Goal: Task Accomplishment & Management: Manage account settings

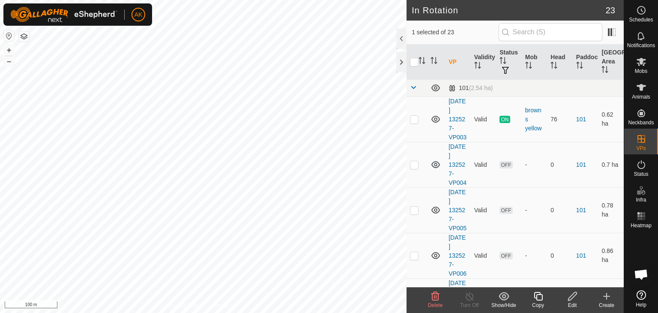
click at [434, 292] on icon at bounding box center [435, 296] width 10 height 10
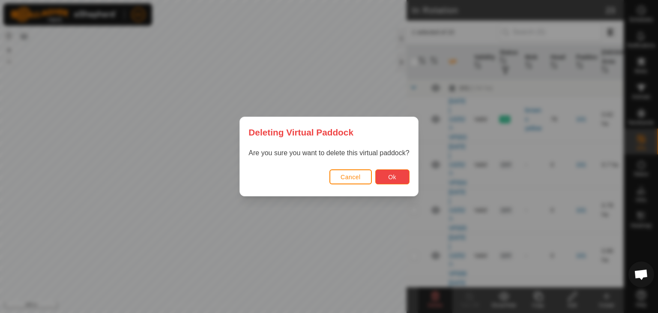
click at [388, 172] on button "Ok" at bounding box center [392, 176] width 34 height 15
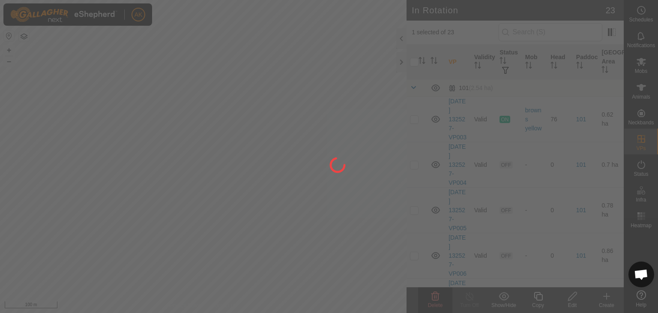
checkbox input "false"
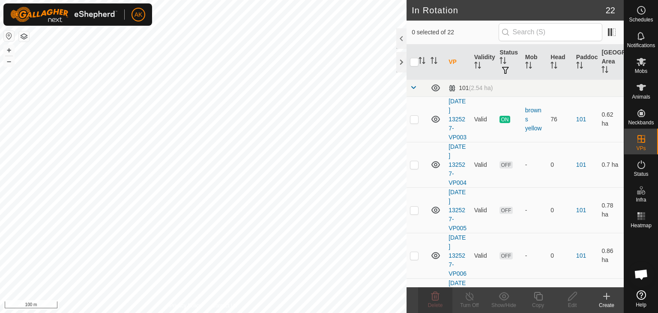
checkbox input "true"
click at [430, 296] on delete-svg-icon at bounding box center [435, 296] width 34 height 10
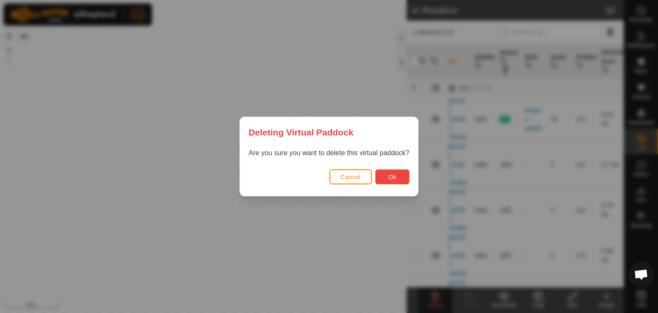
click at [399, 181] on button "Ok" at bounding box center [392, 176] width 34 height 15
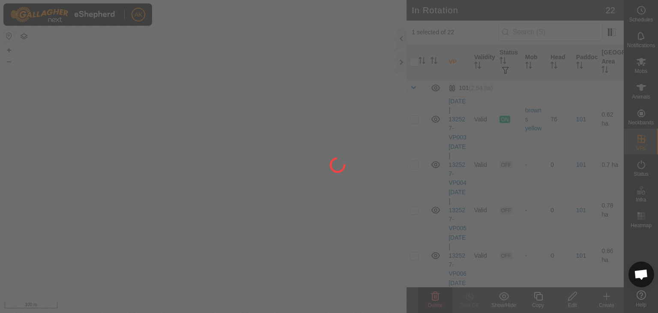
checkbox input "false"
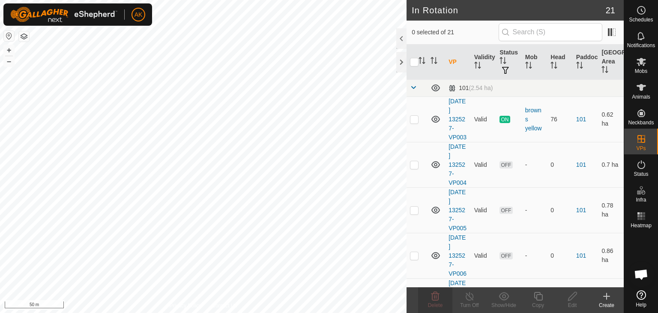
checkbox input "true"
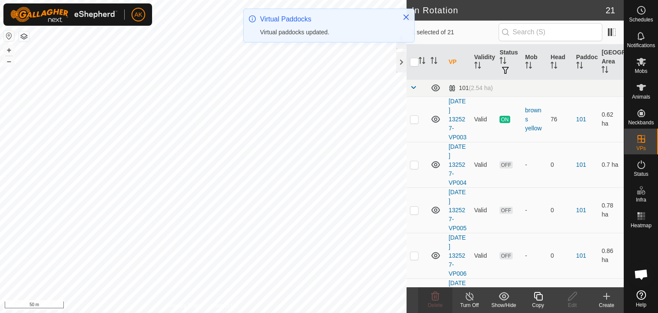
click at [537, 296] on icon at bounding box center [538, 296] width 11 height 10
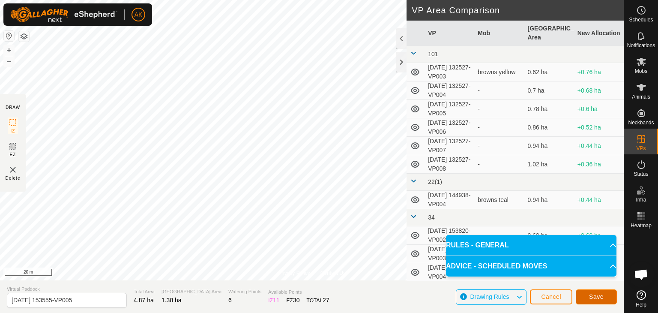
click at [595, 295] on span "Save" at bounding box center [596, 296] width 15 height 7
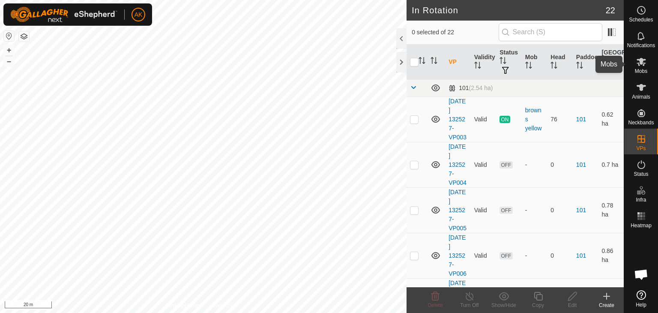
click at [639, 63] on icon at bounding box center [641, 62] width 10 height 10
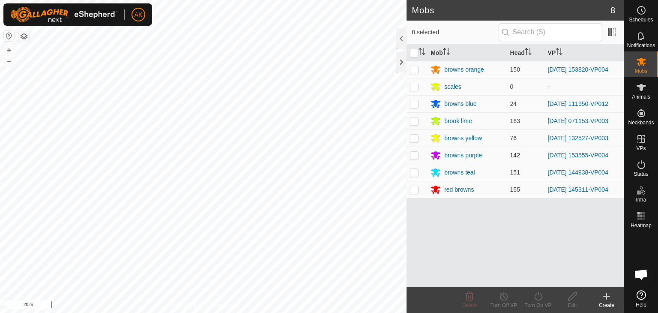
click at [416, 156] on p-checkbox at bounding box center [414, 155] width 9 height 7
checkbox input "true"
click at [540, 298] on icon at bounding box center [538, 296] width 11 height 10
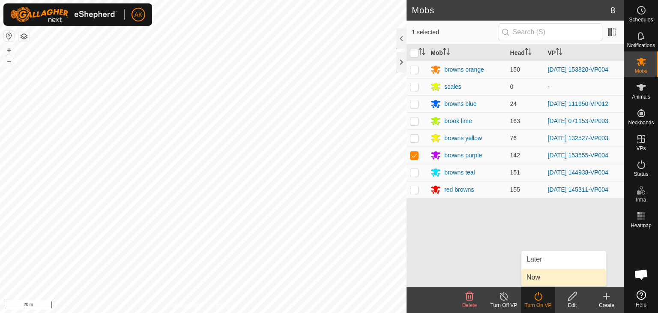
click at [537, 276] on link "Now" at bounding box center [563, 277] width 85 height 17
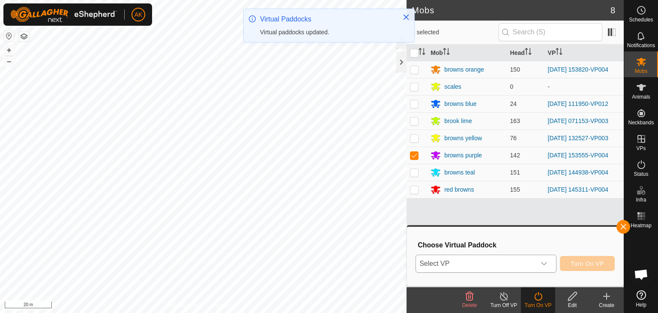
click at [544, 264] on icon "dropdown trigger" at bounding box center [544, 263] width 6 height 3
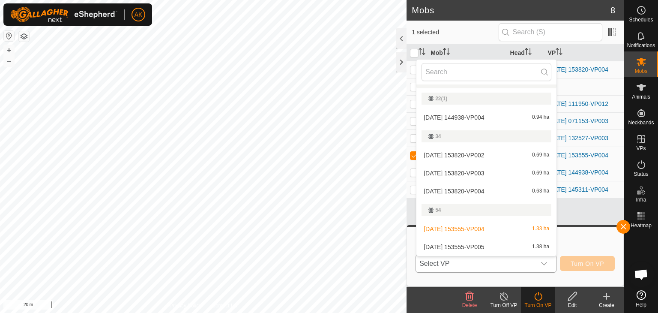
scroll to position [128, 0]
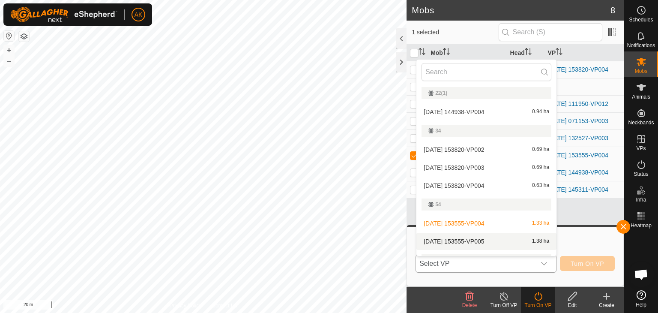
click at [464, 237] on li "[DATE] 153555-VP005 1.38 ha" at bounding box center [486, 241] width 140 height 17
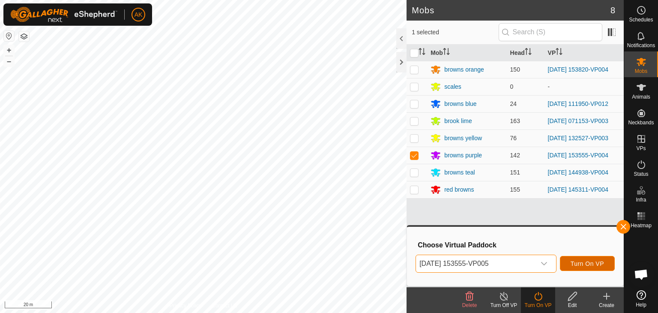
click at [593, 263] on span "Turn On VP" at bounding box center [587, 263] width 33 height 7
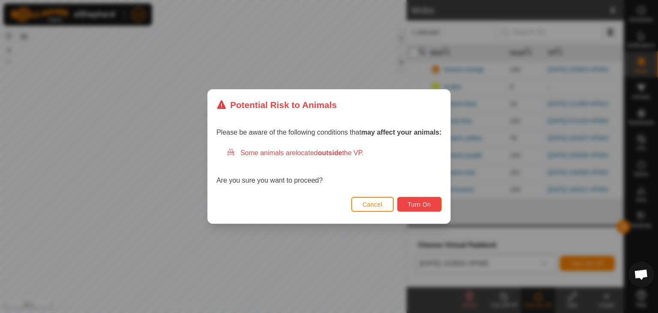
click at [419, 206] on span "Turn On" at bounding box center [419, 204] width 23 height 7
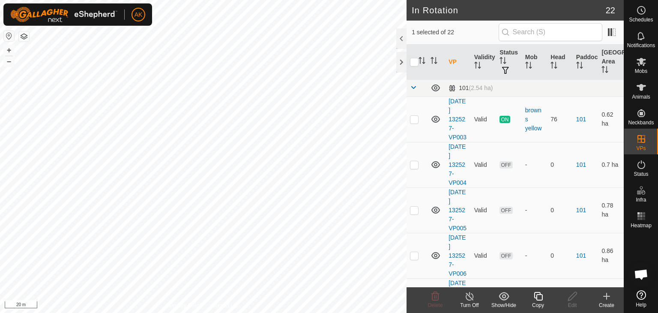
checkbox input "true"
checkbox input "false"
click at [434, 295] on icon at bounding box center [435, 296] width 8 height 9
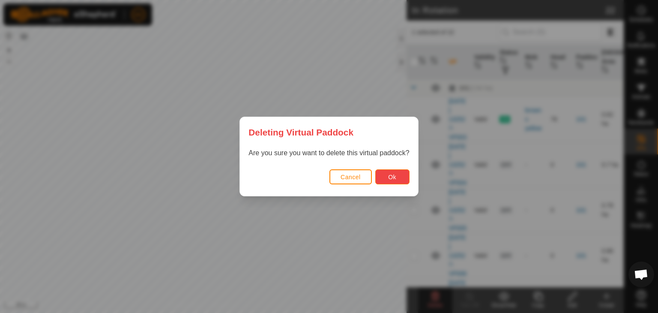
click at [387, 180] on button "Ok" at bounding box center [392, 176] width 34 height 15
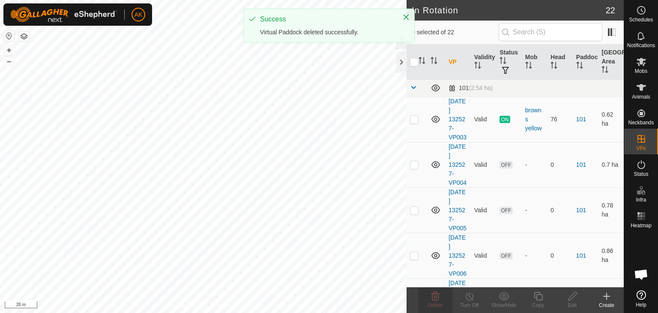
checkbox input "false"
checkbox input "true"
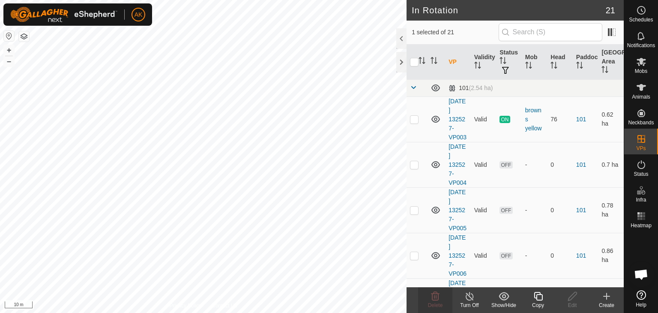
click at [540, 295] on icon at bounding box center [538, 296] width 11 height 10
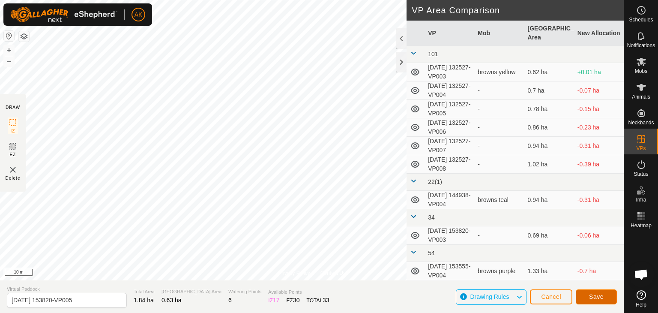
click at [606, 297] on button "Save" at bounding box center [596, 296] width 41 height 15
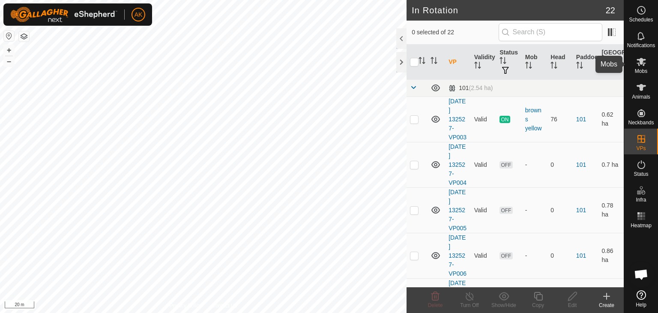
click at [639, 62] on icon at bounding box center [640, 62] width 9 height 8
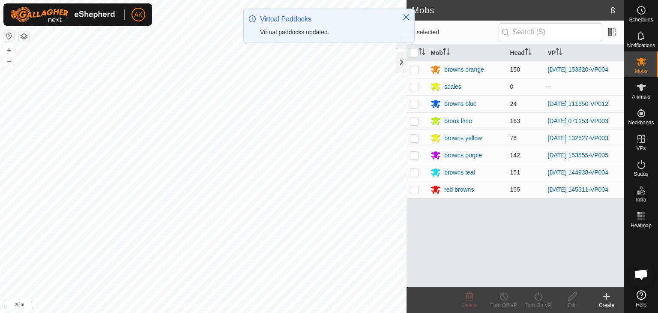
click at [416, 69] on p-checkbox at bounding box center [414, 69] width 9 height 7
checkbox input "true"
click at [535, 295] on icon at bounding box center [538, 296] width 11 height 10
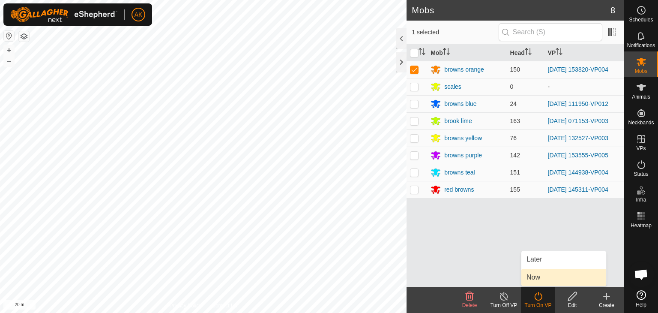
click at [540, 280] on link "Now" at bounding box center [563, 277] width 85 height 17
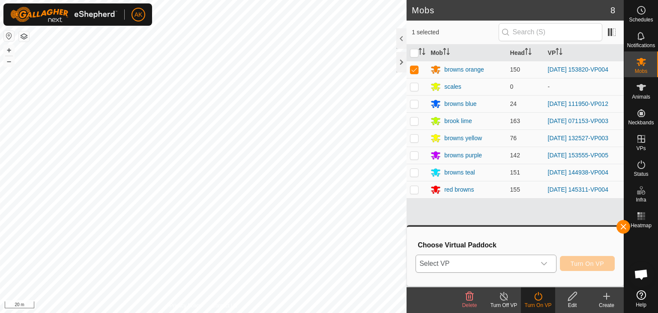
click at [463, 265] on span "Select VP" at bounding box center [476, 263] width 120 height 17
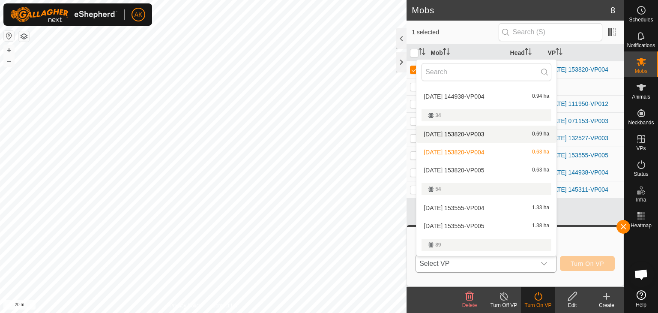
scroll to position [171, 0]
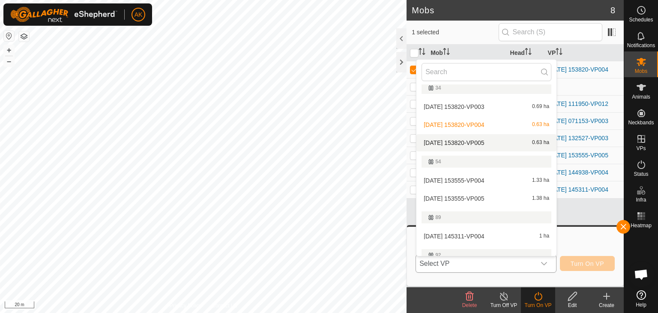
click at [458, 143] on li "[DATE] 153820-VP005 0.63 ha" at bounding box center [486, 142] width 140 height 17
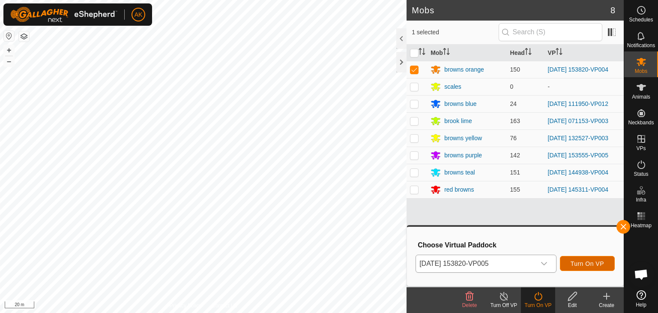
click at [595, 263] on span "Turn On VP" at bounding box center [587, 263] width 33 height 7
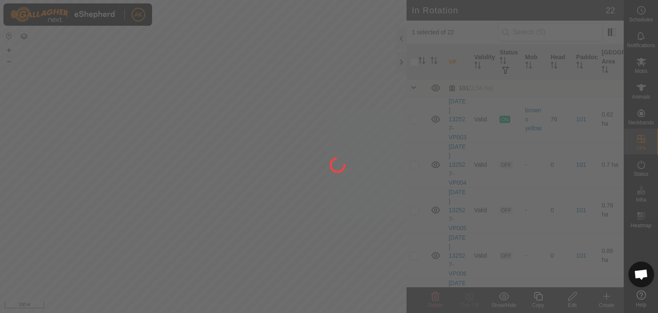
click at [215, 163] on div at bounding box center [329, 156] width 658 height 313
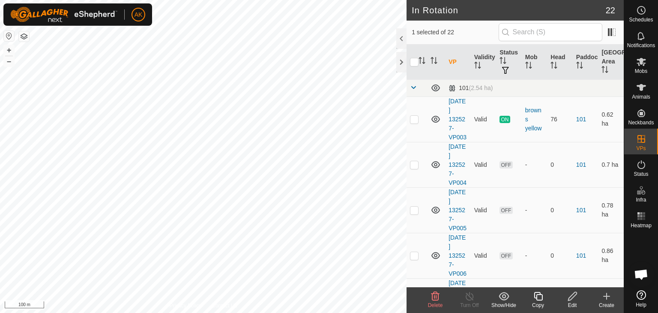
click at [437, 303] on span "Delete" at bounding box center [435, 305] width 15 height 6
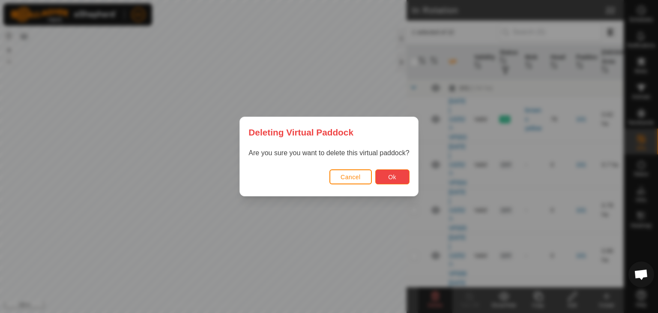
click at [397, 180] on button "Ok" at bounding box center [392, 176] width 34 height 15
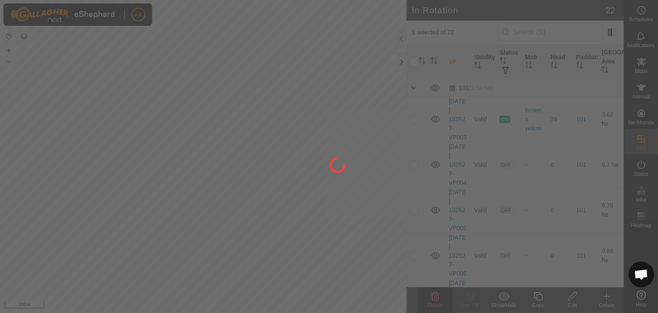
checkbox input "false"
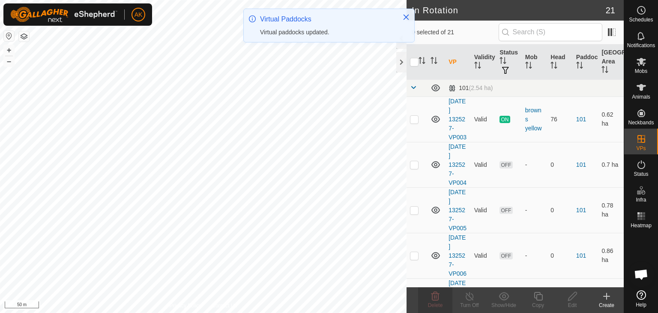
checkbox input "true"
click at [535, 295] on icon at bounding box center [538, 296] width 11 height 10
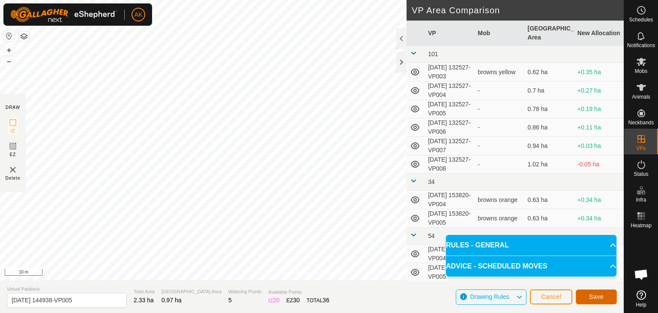
click at [600, 297] on span "Save" at bounding box center [596, 296] width 15 height 7
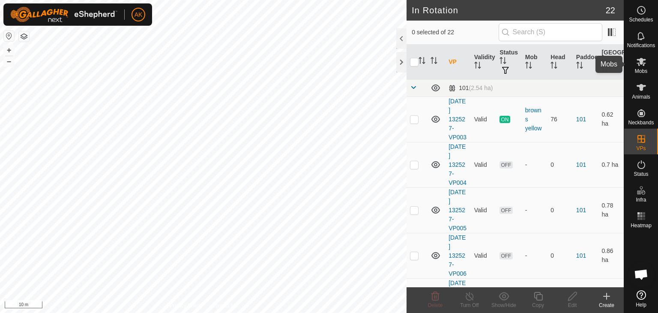
click at [639, 61] on icon at bounding box center [641, 62] width 10 height 10
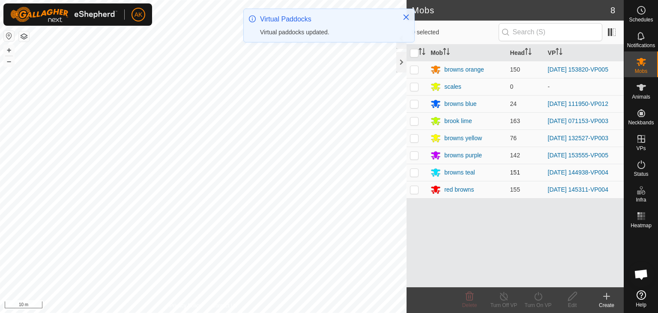
click at [414, 169] on p-checkbox at bounding box center [414, 172] width 9 height 7
checkbox input "true"
click at [541, 301] on div "Turn On VP" at bounding box center [538, 305] width 34 height 8
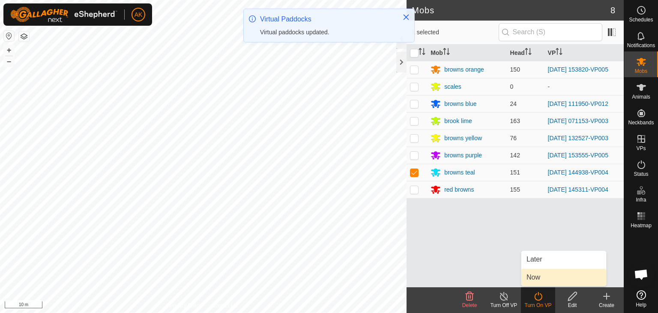
click at [537, 282] on link "Now" at bounding box center [563, 277] width 85 height 17
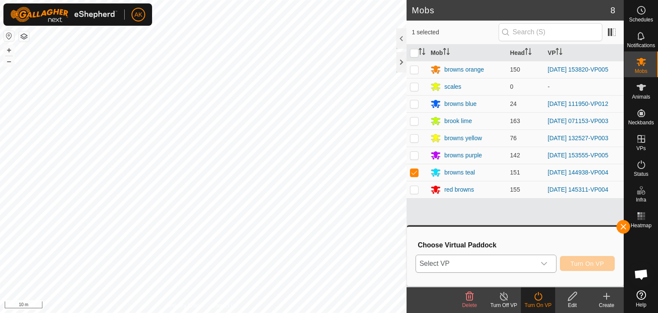
click at [476, 263] on span "Select VP" at bounding box center [476, 263] width 120 height 17
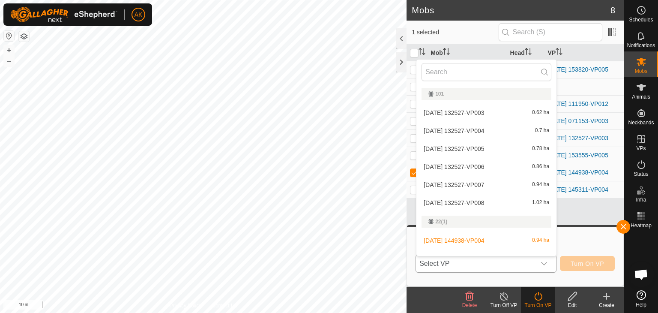
scroll to position [11, 0]
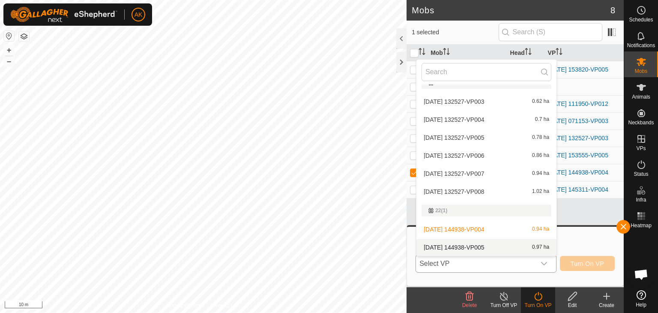
click at [466, 247] on li "[DATE] 144938-VP005 0.97 ha" at bounding box center [486, 247] width 140 height 17
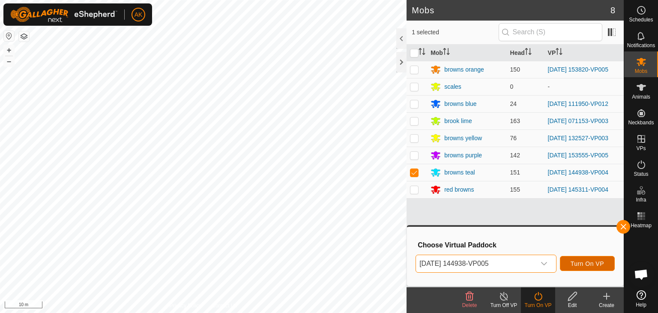
click at [581, 260] on button "Turn On VP" at bounding box center [587, 263] width 55 height 15
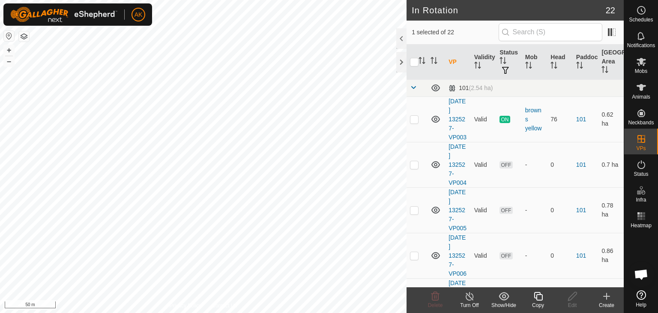
click at [538, 295] on icon at bounding box center [538, 296] width 11 height 10
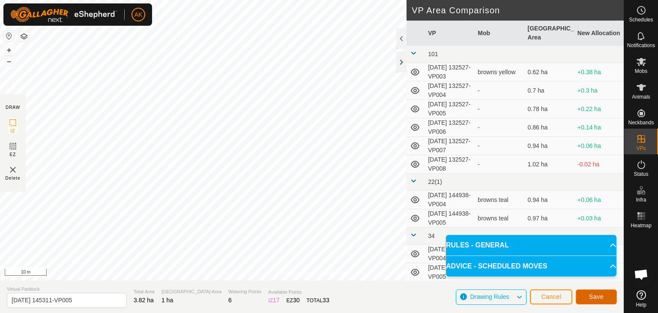
click at [582, 296] on button "Save" at bounding box center [596, 296] width 41 height 15
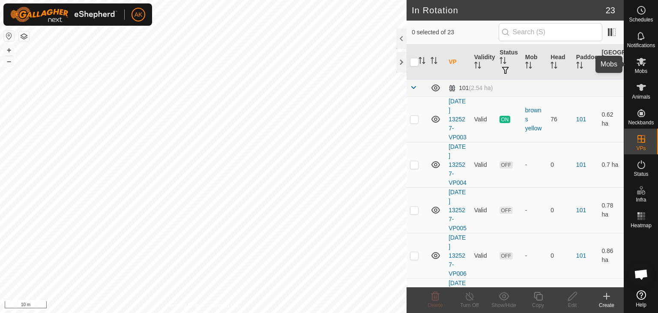
click at [646, 63] on icon at bounding box center [641, 62] width 10 height 10
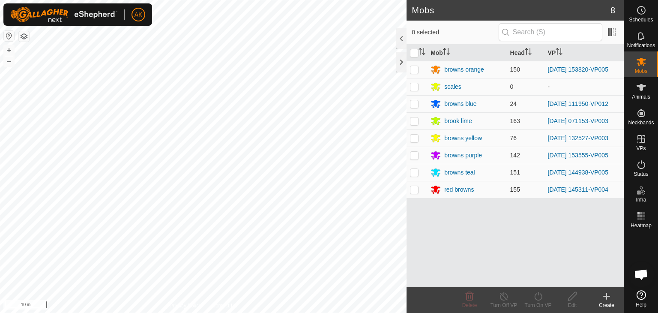
click at [416, 188] on p-checkbox at bounding box center [414, 189] width 9 height 7
checkbox input "true"
click at [541, 292] on icon at bounding box center [538, 296] width 11 height 10
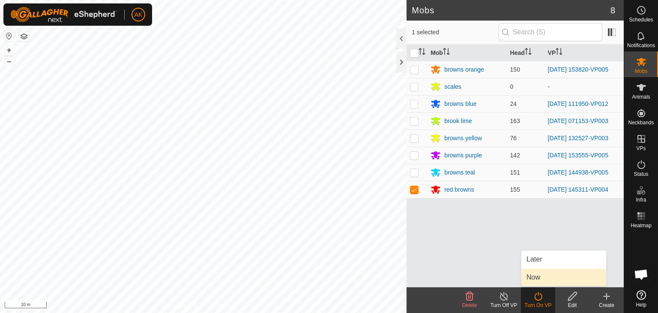
click at [536, 276] on span "Now" at bounding box center [533, 277] width 14 height 10
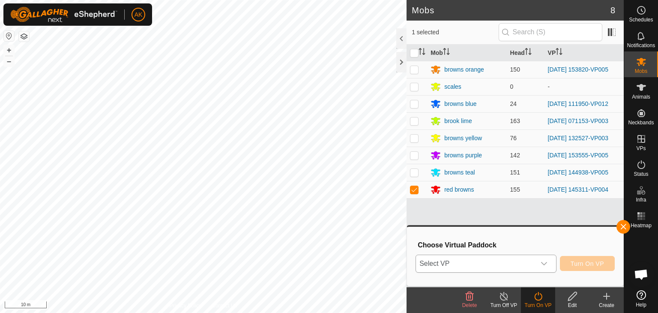
click at [546, 264] on div "dropdown trigger" at bounding box center [543, 263] width 17 height 17
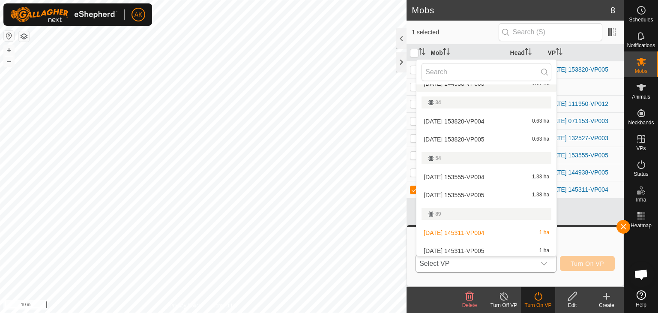
scroll to position [182, 0]
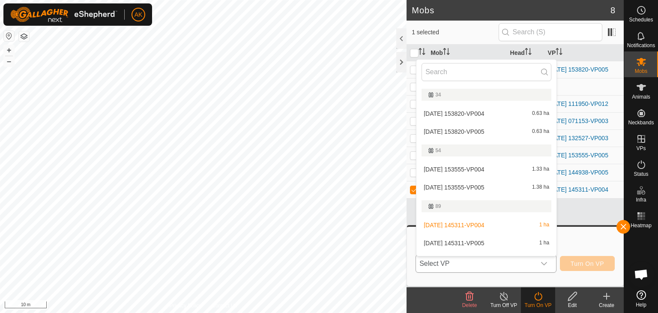
click at [464, 242] on li "[DATE] 145311-VP005 1 ha" at bounding box center [486, 242] width 140 height 17
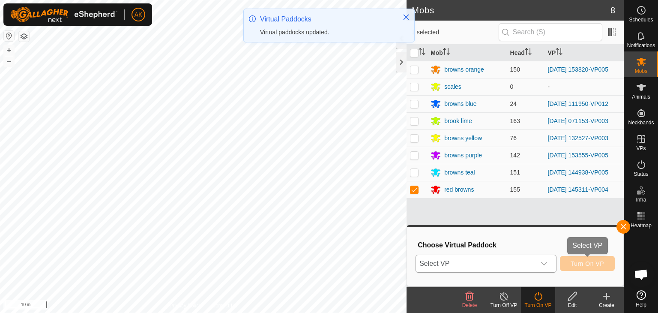
click at [596, 267] on button "Turn On VP" at bounding box center [587, 263] width 55 height 15
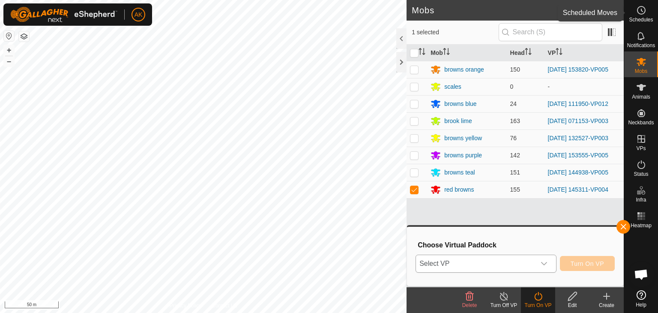
click at [638, 9] on icon at bounding box center [641, 10] width 10 height 10
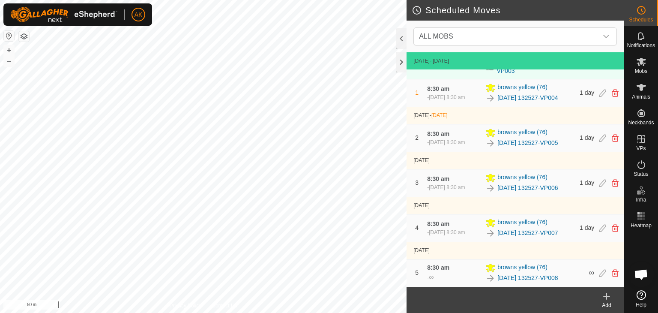
scroll to position [16, 0]
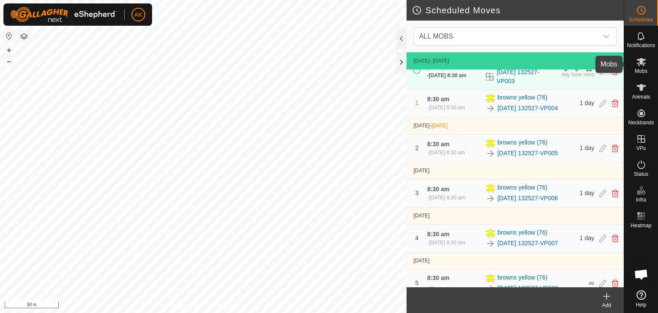
click at [642, 64] on icon at bounding box center [640, 62] width 9 height 8
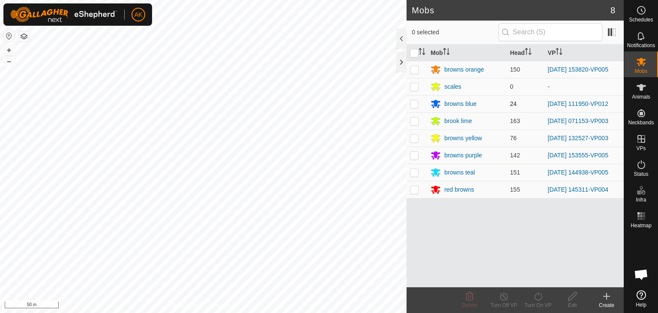
click at [415, 103] on p-checkbox at bounding box center [414, 103] width 9 height 7
checkbox input "true"
click at [538, 299] on icon at bounding box center [538, 296] width 11 height 10
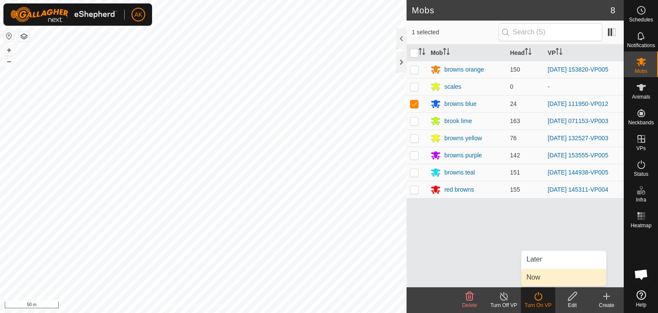
click at [539, 280] on link "Now" at bounding box center [563, 277] width 85 height 17
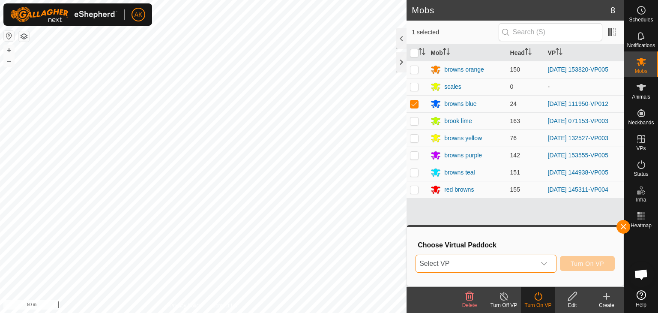
click at [498, 263] on span "Select VP" at bounding box center [476, 263] width 120 height 17
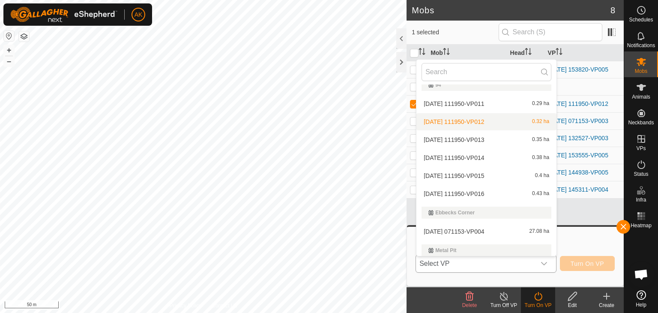
scroll to position [376, 0]
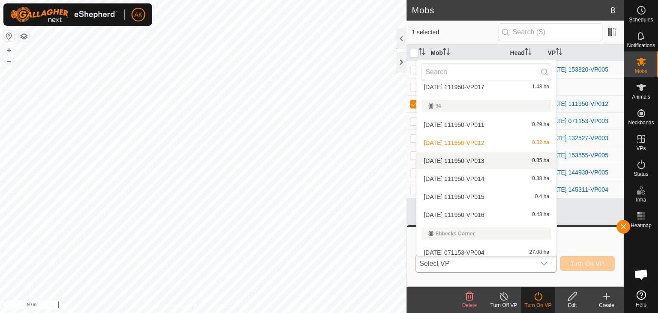
click at [473, 162] on li "[DATE] 111950-VP013 0.35 ha" at bounding box center [486, 160] width 140 height 17
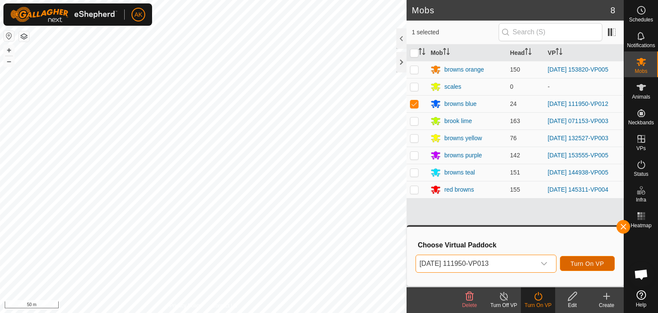
click at [597, 266] on span "Turn On VP" at bounding box center [587, 263] width 33 height 7
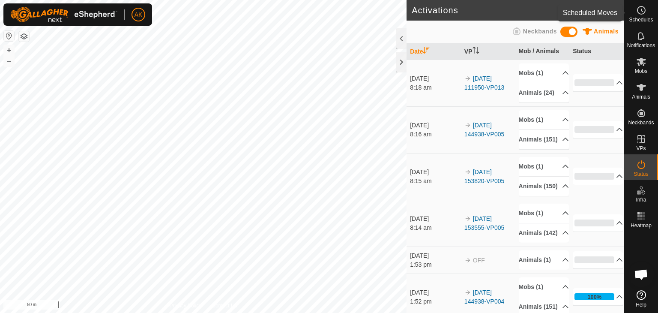
click at [638, 12] on icon at bounding box center [641, 10] width 10 height 10
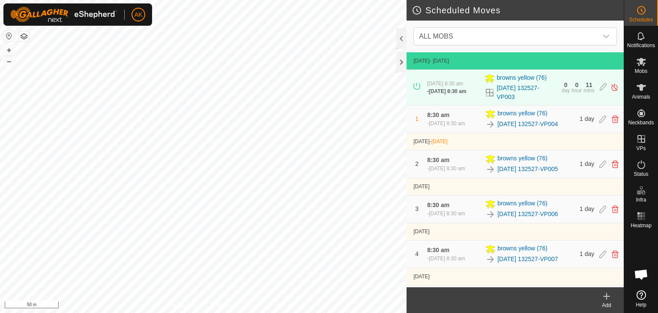
click at [606, 300] on icon at bounding box center [606, 296] width 10 height 10
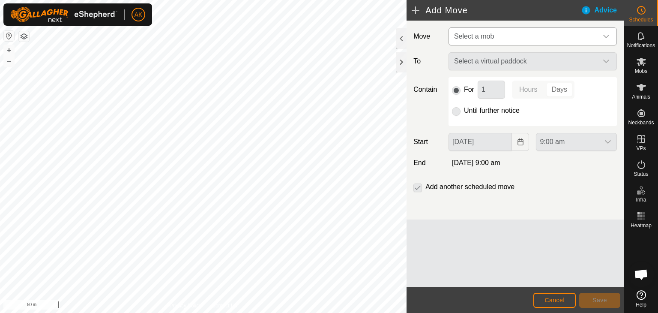
click at [483, 38] on span "Select a mob" at bounding box center [474, 36] width 40 height 7
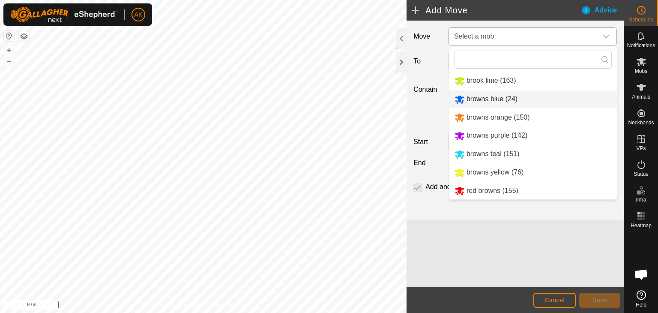
click at [468, 100] on li "browns blue (24)" at bounding box center [532, 99] width 167 height 18
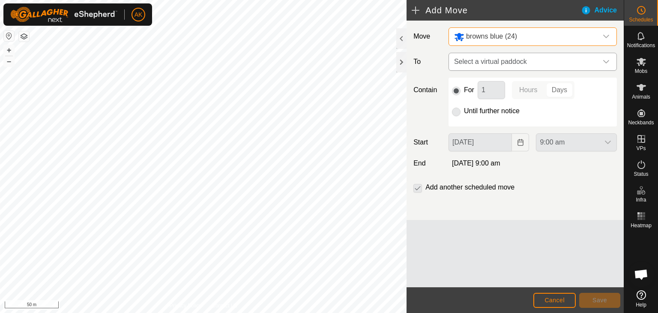
click at [481, 62] on span "Select a virtual paddock" at bounding box center [524, 61] width 147 height 17
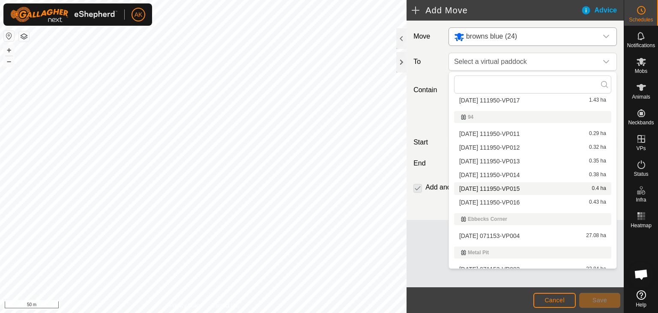
scroll to position [320, 0]
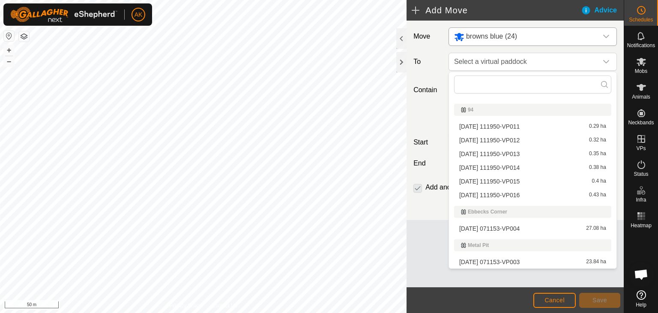
click at [492, 167] on li "[DATE] 111950-VP014 0.38 ha" at bounding box center [532, 167] width 157 height 13
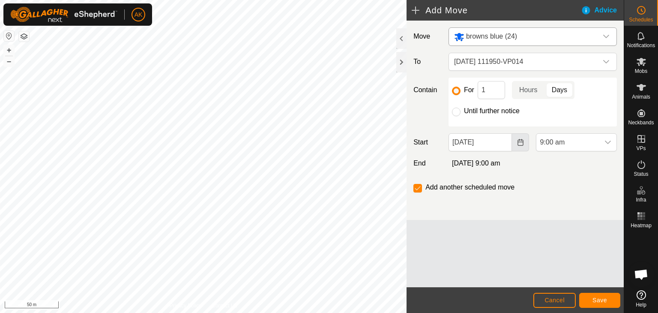
click at [521, 144] on icon "Choose Date" at bounding box center [520, 142] width 7 height 7
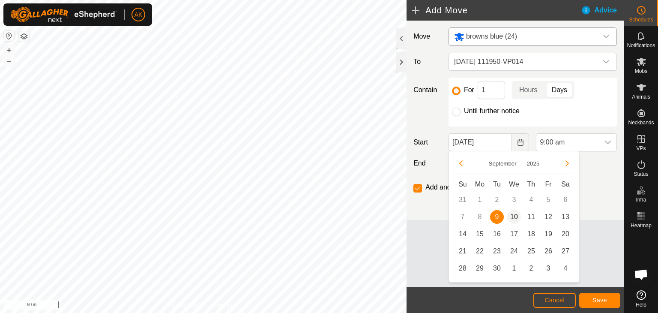
click at [512, 216] on span "10" at bounding box center [514, 217] width 14 height 14
type input "[DATE]"
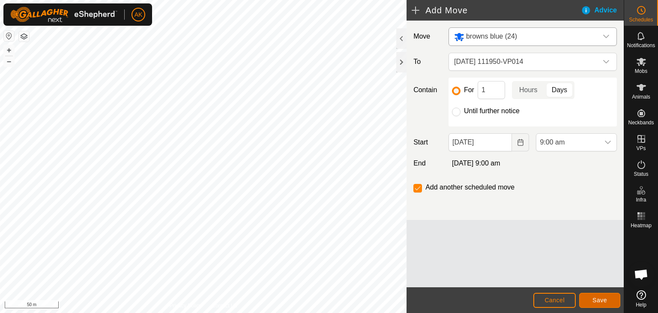
click at [595, 301] on span "Save" at bounding box center [599, 299] width 15 height 7
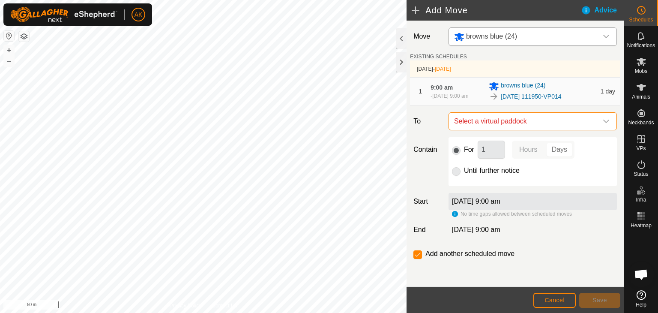
click at [484, 124] on span "Select a virtual paddock" at bounding box center [524, 121] width 147 height 17
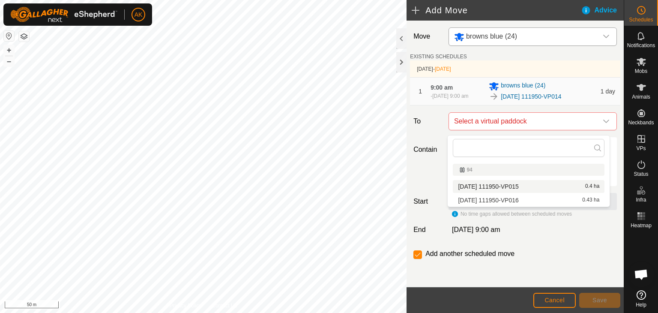
click at [511, 184] on li "[DATE] 111950-VP015 0.4 ha" at bounding box center [529, 186] width 152 height 13
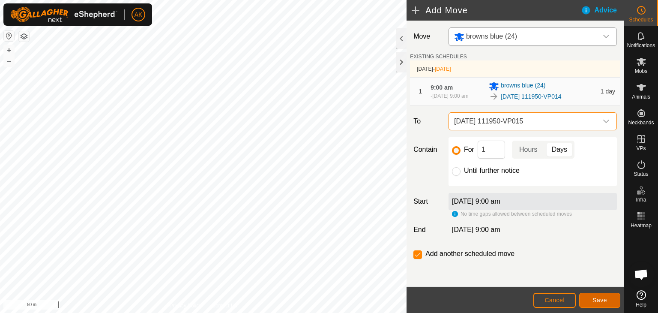
click at [599, 302] on span "Save" at bounding box center [599, 299] width 15 height 7
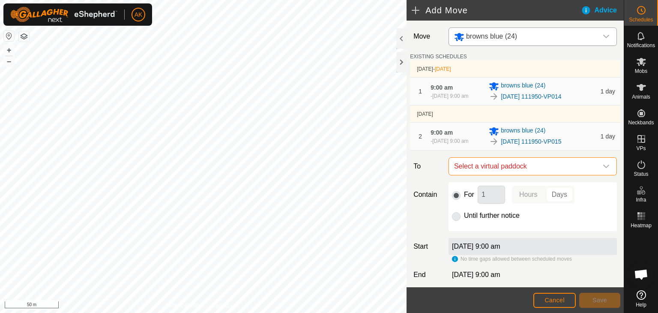
click at [492, 172] on span "Select a virtual paddock" at bounding box center [524, 166] width 147 height 17
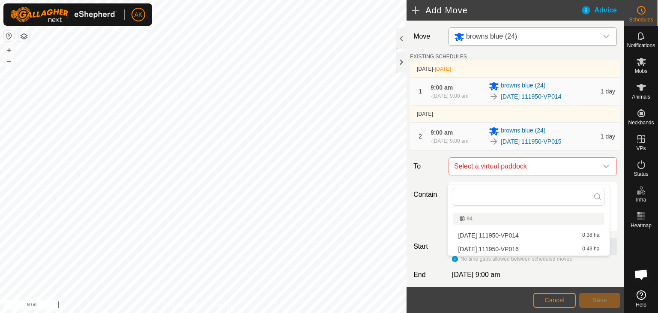
click at [484, 246] on li "[DATE] 111950-VP016 0.43 ha" at bounding box center [529, 248] width 152 height 13
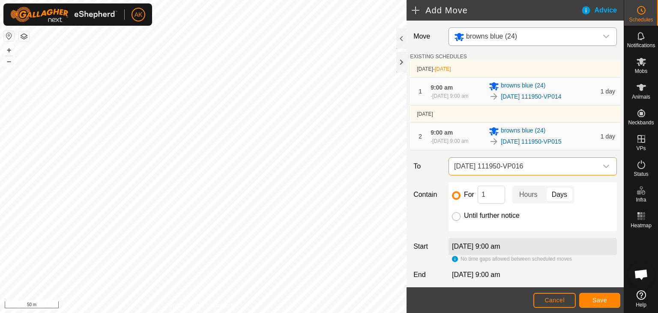
click at [452, 221] on input "Until further notice" at bounding box center [456, 216] width 9 height 9
radio input "true"
checkbox input "false"
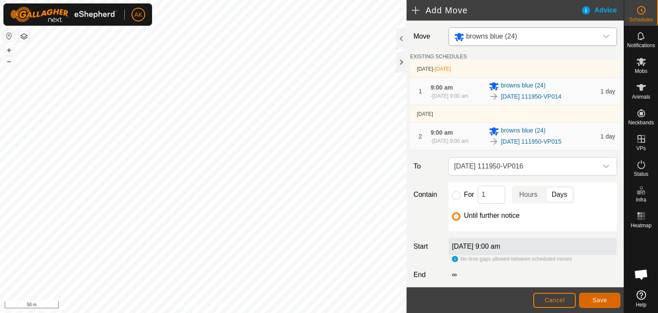
click at [609, 301] on button "Save" at bounding box center [599, 300] width 41 height 15
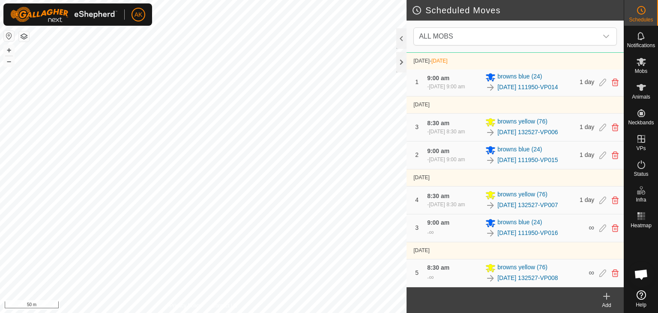
scroll to position [158, 0]
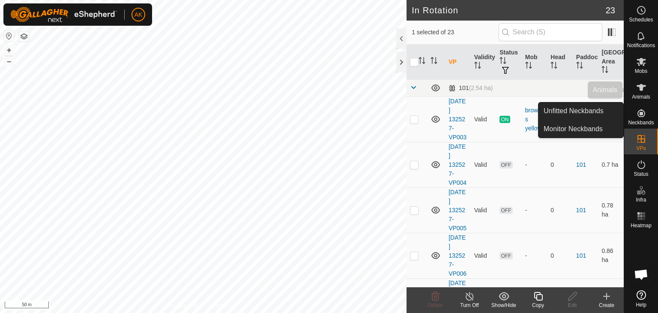
click at [642, 94] on span "Animals" at bounding box center [641, 96] width 18 height 5
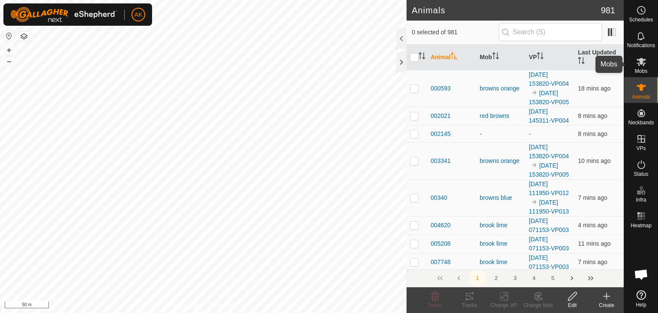
click at [643, 66] on icon at bounding box center [641, 62] width 10 height 10
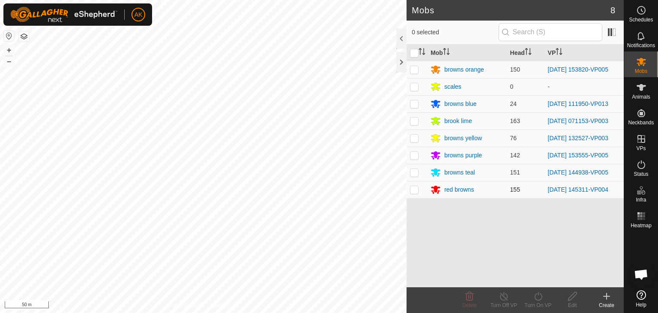
click at [416, 189] on p-checkbox at bounding box center [414, 189] width 9 height 7
checkbox input "true"
click at [541, 300] on icon at bounding box center [538, 296] width 11 height 10
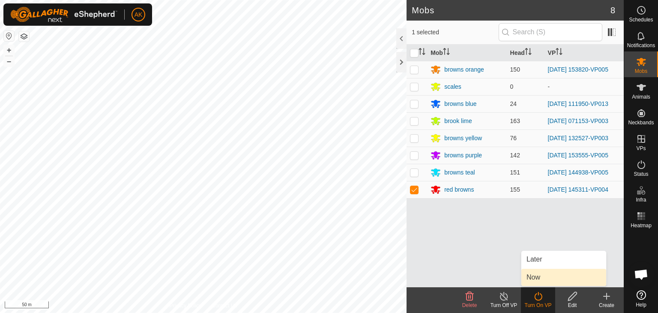
click at [538, 280] on link "Now" at bounding box center [563, 277] width 85 height 17
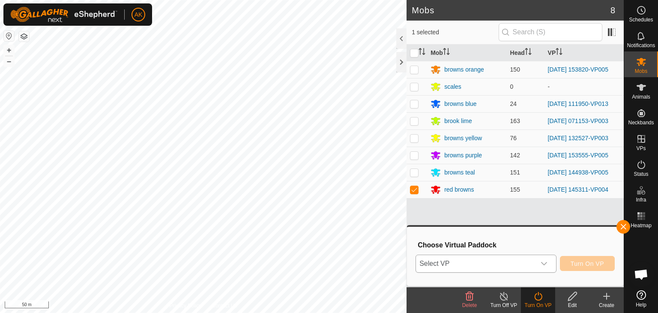
click at [538, 265] on div "dropdown trigger" at bounding box center [543, 263] width 17 height 17
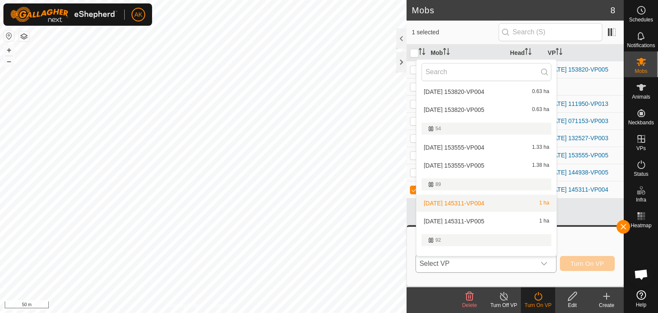
scroll to position [225, 0]
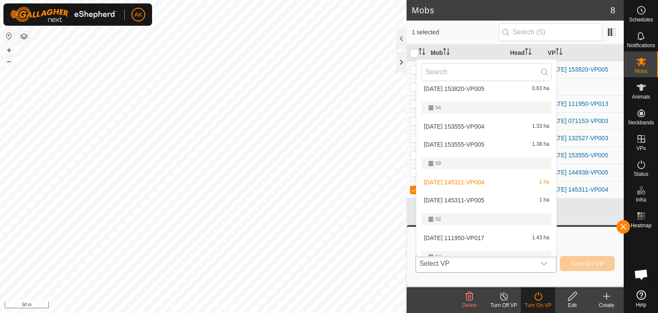
click at [471, 199] on li "[DATE] 145311-VP005 1 ha" at bounding box center [486, 199] width 140 height 17
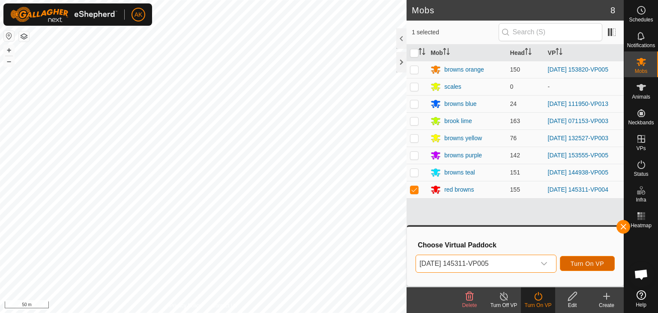
click at [588, 267] on button "Turn On VP" at bounding box center [587, 263] width 55 height 15
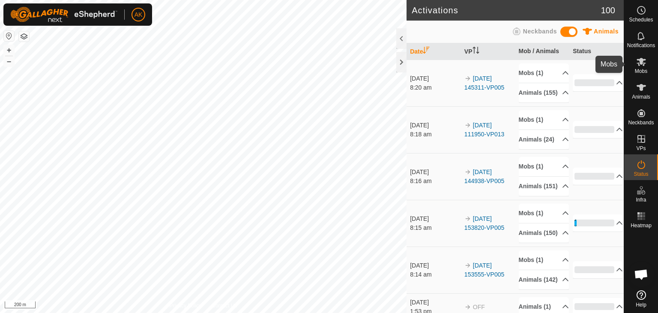
click at [640, 63] on icon at bounding box center [640, 62] width 9 height 8
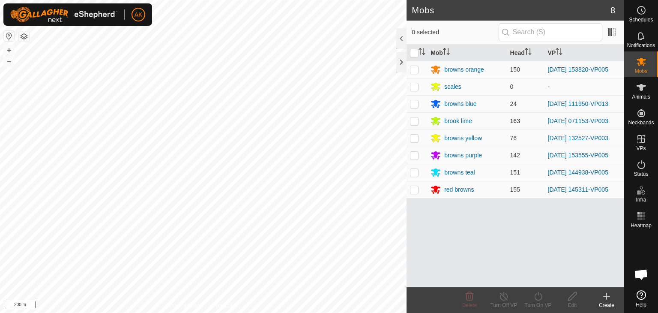
click at [415, 120] on p-checkbox at bounding box center [414, 120] width 9 height 7
checkbox input "true"
click at [538, 296] on icon at bounding box center [538, 296] width 11 height 10
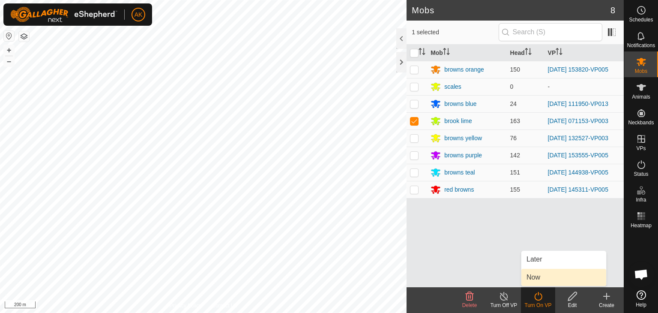
click at [540, 275] on link "Now" at bounding box center [563, 277] width 85 height 17
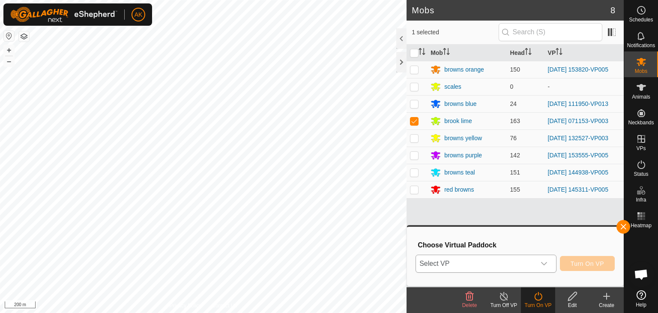
click at [499, 260] on span "Select VP" at bounding box center [476, 263] width 120 height 17
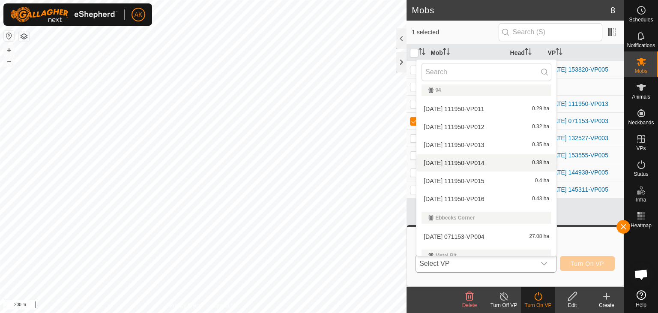
scroll to position [419, 0]
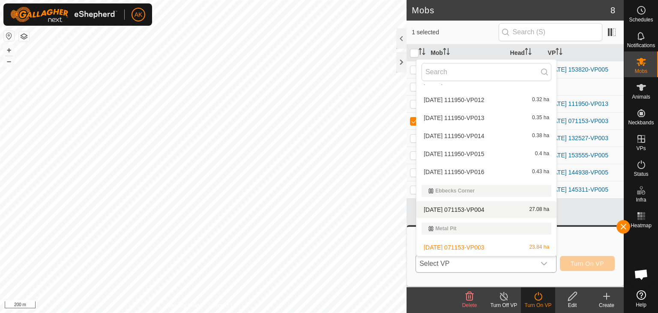
click at [463, 204] on li "[DATE] 071153-VP004 27.08 ha" at bounding box center [486, 209] width 140 height 17
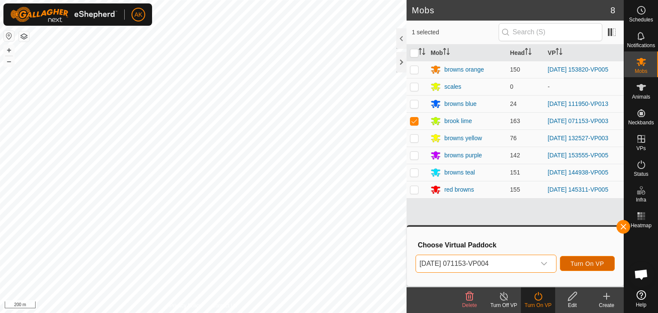
click at [576, 266] on span "Turn On VP" at bounding box center [587, 263] width 33 height 7
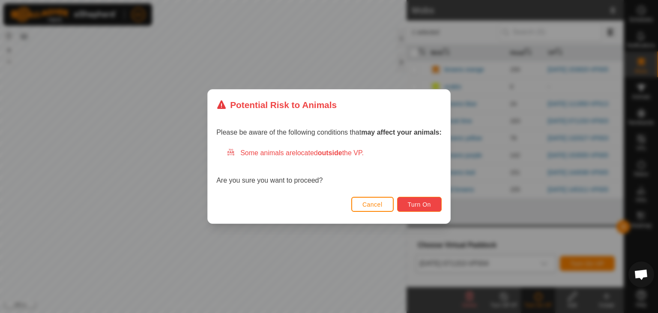
click at [416, 202] on span "Turn On" at bounding box center [419, 204] width 23 height 7
